Goal: Navigation & Orientation: Find specific page/section

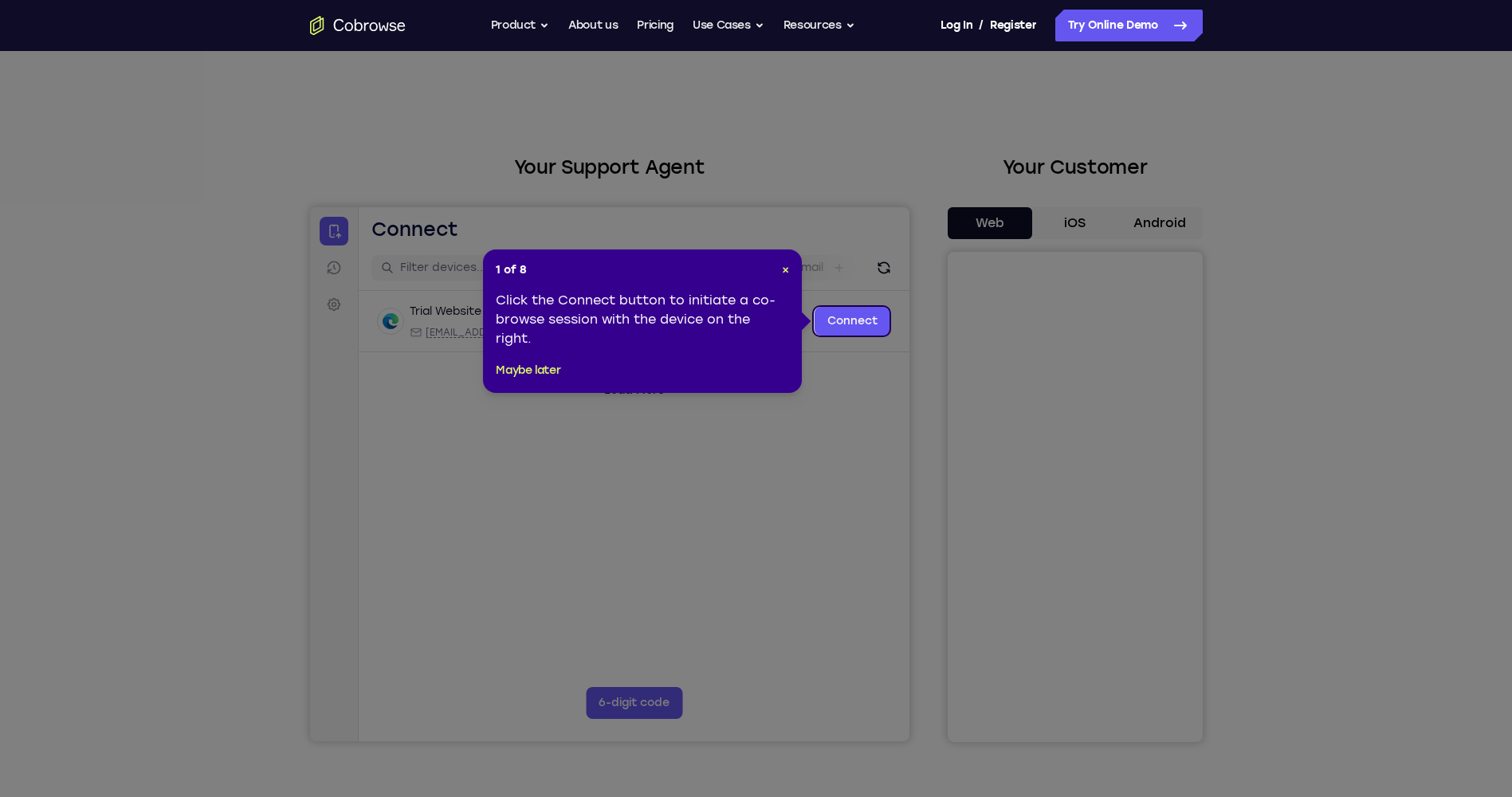
click at [779, 270] on header "1 of 8 ×" at bounding box center [641, 271] width 293 height 16
click at [784, 269] on span "×" at bounding box center [786, 270] width 7 height 14
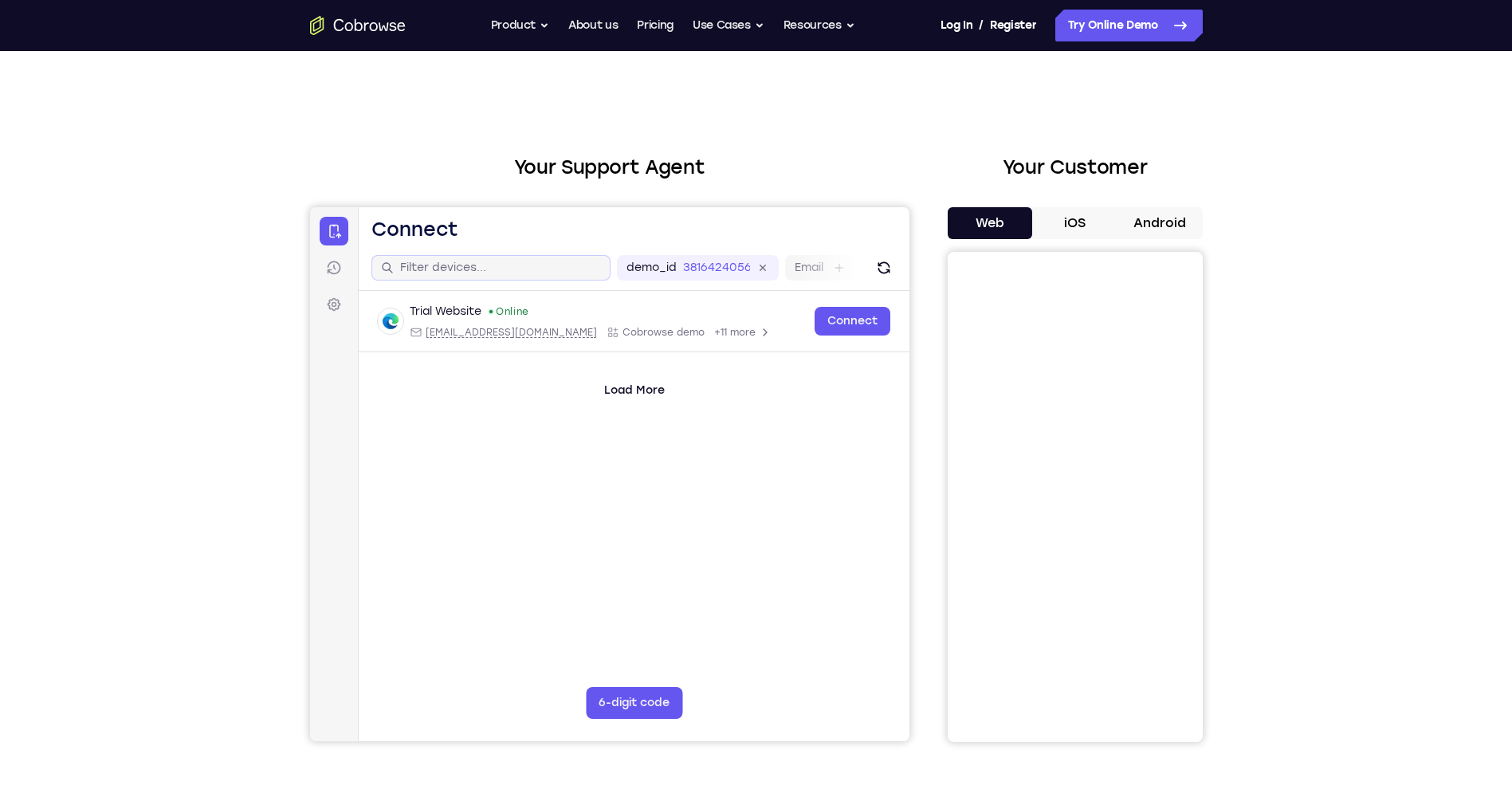
click at [523, 259] on div at bounding box center [490, 268] width 239 height 25
click at [528, 264] on input "text" at bounding box center [500, 268] width 201 height 16
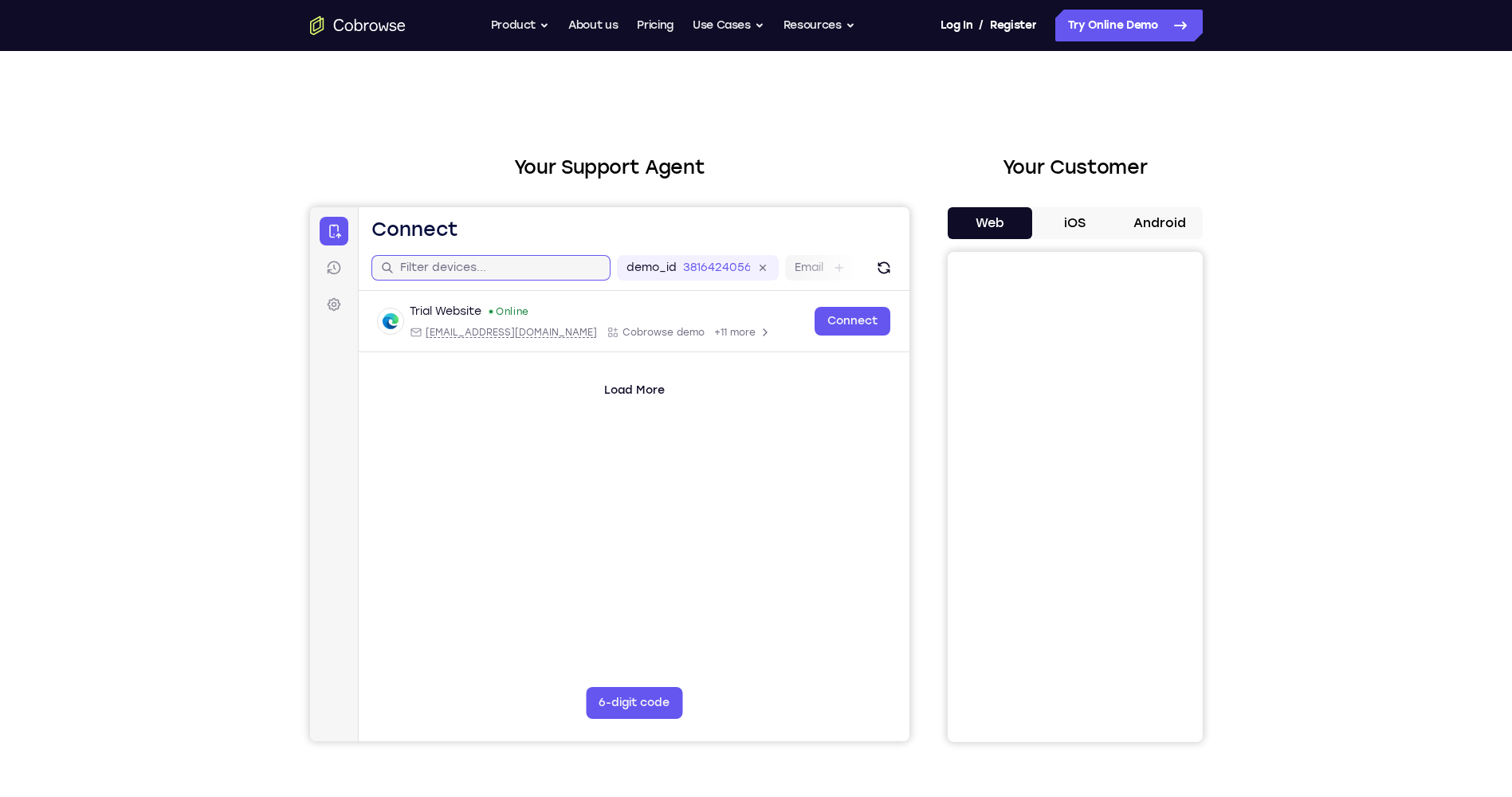
click at [528, 264] on input "text" at bounding box center [500, 268] width 201 height 16
click at [764, 270] on icon at bounding box center [762, 268] width 18 height 18
